Goal: Task Accomplishment & Management: Manage account settings

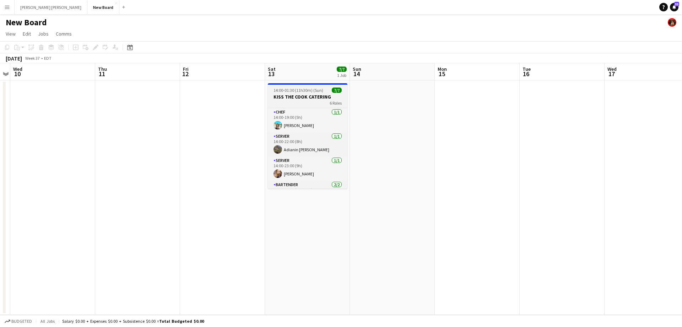
click at [300, 93] on h3 "KISS THE COOK CATERING" at bounding box center [308, 96] width 80 height 6
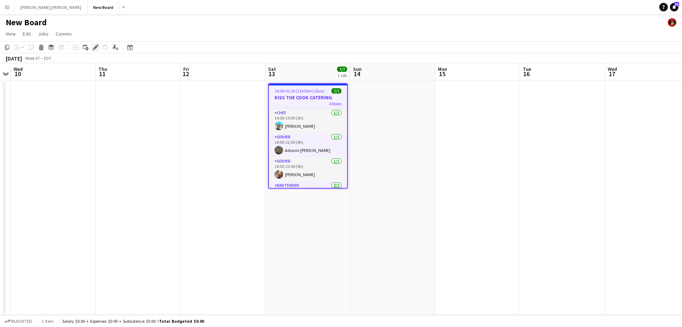
click at [93, 48] on icon "Edit" at bounding box center [96, 47] width 6 height 6
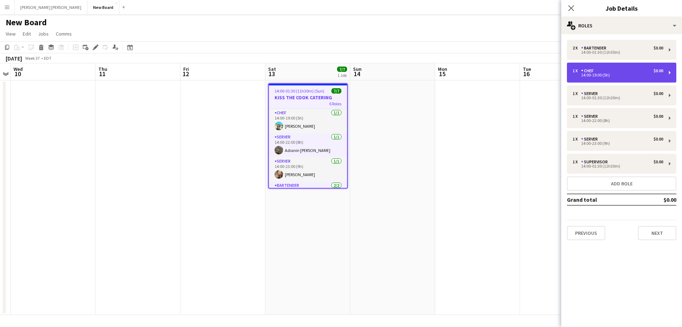
click at [610, 76] on div "14:00-19:00 (5h)" at bounding box center [618, 75] width 91 height 4
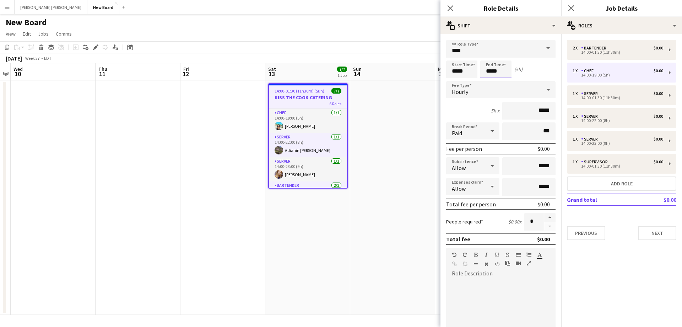
click at [495, 73] on input "*****" at bounding box center [496, 69] width 31 height 18
type input "*****"
click at [490, 81] on div at bounding box center [489, 81] width 14 height 7
click at [451, 9] on icon "Close pop-in" at bounding box center [450, 8] width 7 height 7
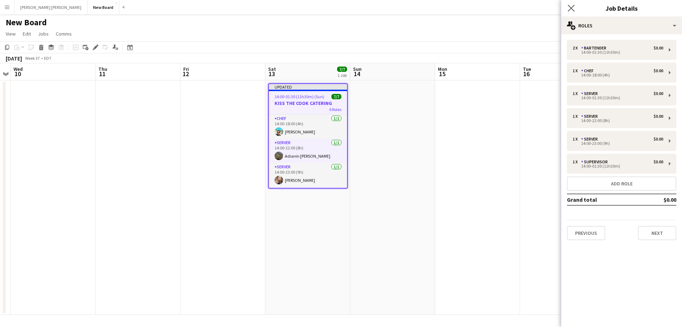
click at [576, 10] on app-icon "Close pop-in" at bounding box center [572, 8] width 10 height 10
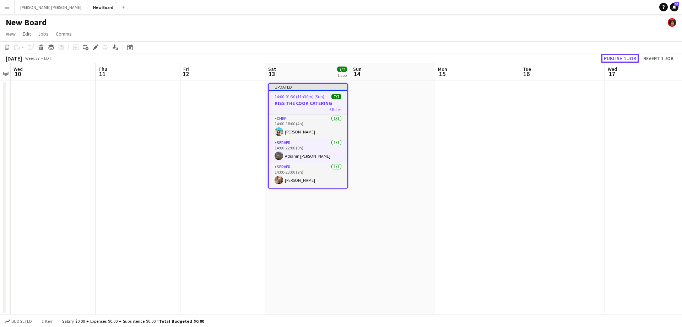
click at [622, 56] on button "Publish 1 job" at bounding box center [620, 58] width 38 height 9
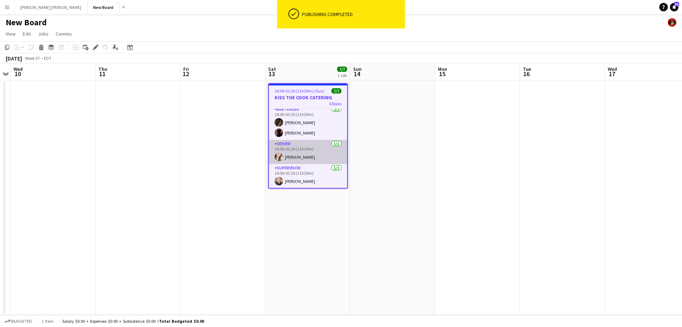
scroll to position [76, 0]
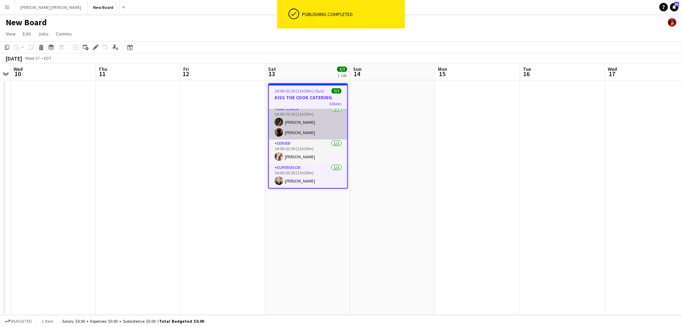
click at [296, 127] on app-card-role "BARTENDER [DATE] 14:00-01:30 (11h30m) [PERSON_NAME] [PERSON_NAME]" at bounding box center [308, 122] width 78 height 34
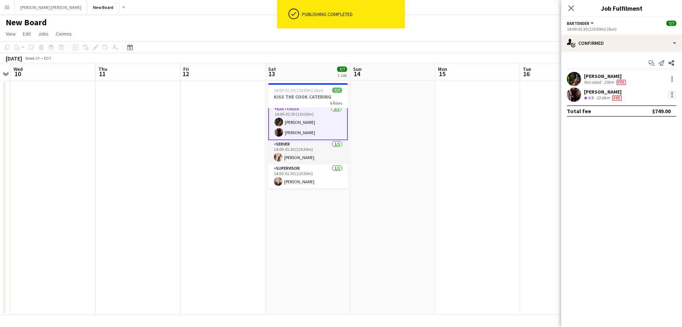
click at [673, 95] on div at bounding box center [672, 94] width 9 height 9
click at [640, 110] on span "Edit fee" at bounding box center [636, 107] width 19 height 6
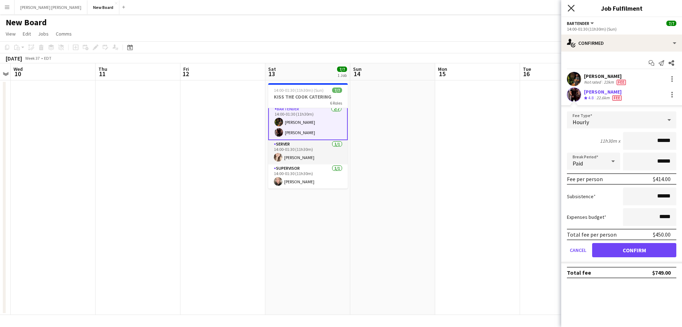
click at [572, 5] on icon "Close pop-in" at bounding box center [571, 8] width 7 height 7
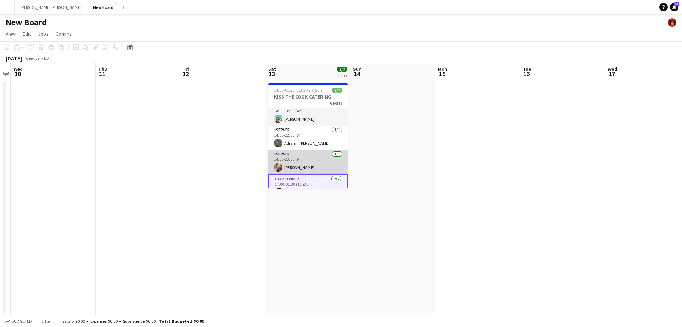
scroll to position [0, 0]
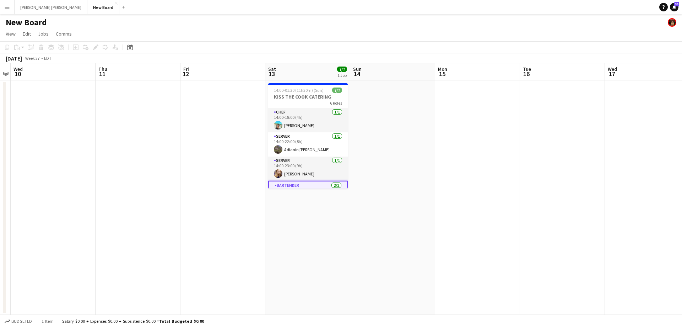
click at [5, 7] on app-icon "Menu" at bounding box center [7, 7] width 6 height 6
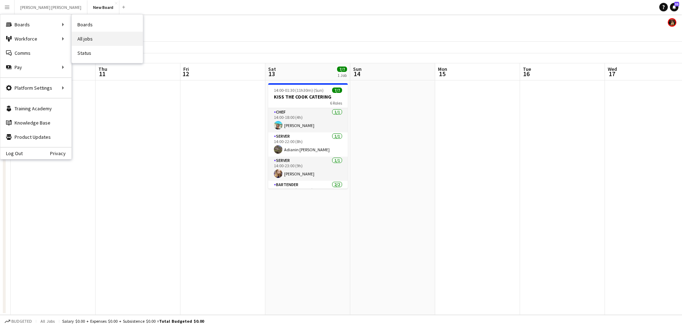
click at [115, 40] on link "All jobs" at bounding box center [107, 39] width 71 height 14
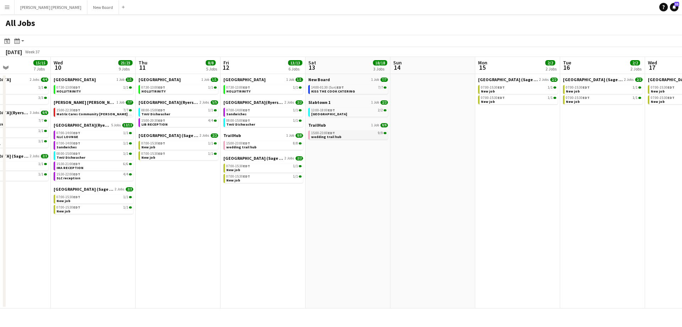
drag, startPoint x: 487, startPoint y: 180, endPoint x: 316, endPoint y: 134, distance: 177.1
click at [313, 164] on app-calendar-viewport "Sun 7 3/3 1 Job Mon 8 4/4 4 Jobs Tue 9 15/15 7 Jobs Wed 10 23/23 9 Jobs Thu 11 …" at bounding box center [341, 182] width 682 height 251
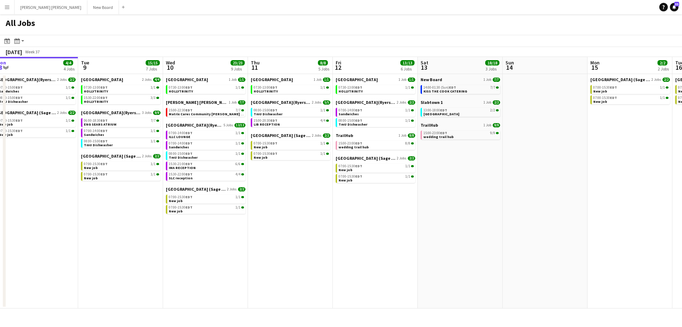
scroll to position [0, 175]
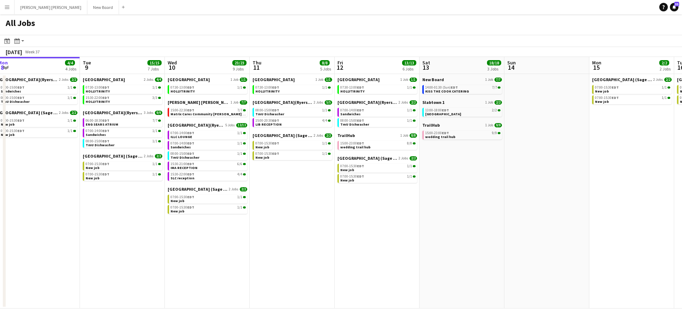
drag, startPoint x: 74, startPoint y: 290, endPoint x: 160, endPoint y: 288, distance: 86.4
click at [160, 288] on app-calendar-viewport "Sat 6 8/8 1 Job Sun 7 3/3 1 Job Mon 8 4/4 4 Jobs Tue 9 15/15 7 Jobs Wed 10 23/2…" at bounding box center [341, 182] width 682 height 251
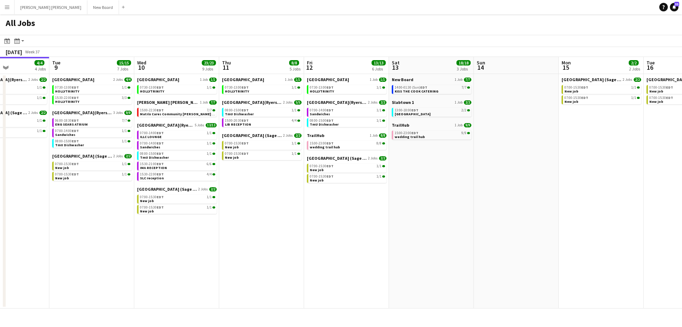
scroll to position [0, 213]
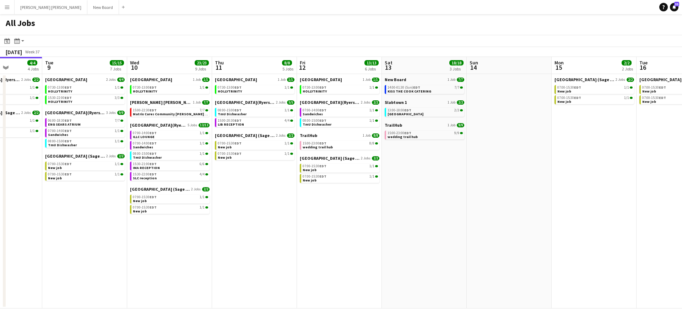
drag, startPoint x: 305, startPoint y: 202, endPoint x: 267, endPoint y: 209, distance: 38.3
click at [267, 209] on app-calendar-viewport "Sat 6 8/8 1 Job Sun 7 3/3 1 Job Mon 8 4/4 4 Jobs Tue 9 15/15 7 Jobs Wed 10 23/2…" at bounding box center [341, 182] width 682 height 251
click at [282, 24] on div "All Jobs" at bounding box center [341, 24] width 682 height 21
